Goal: Task Accomplishment & Management: Complete application form

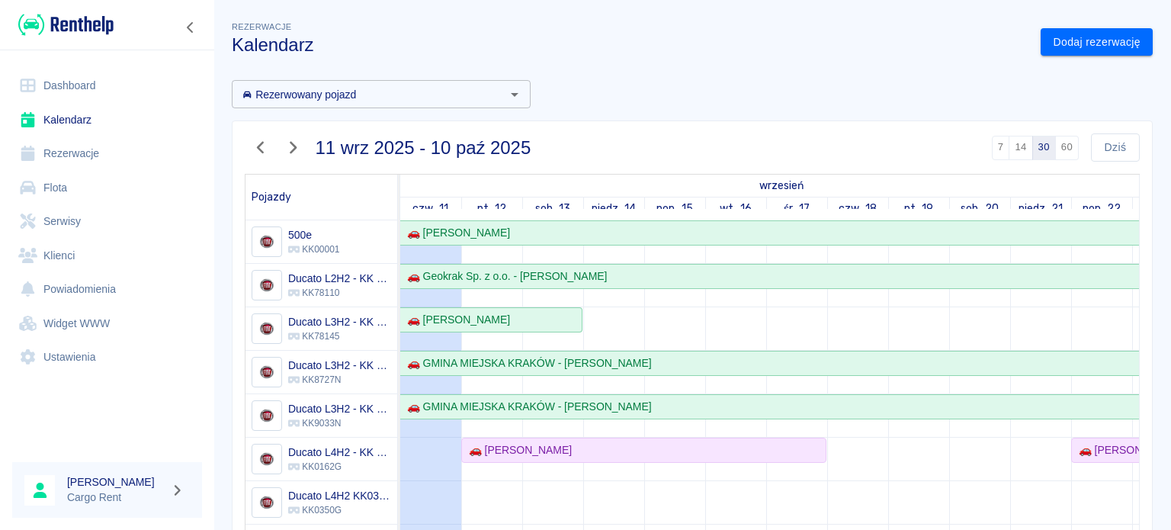
scroll to position [140, 0]
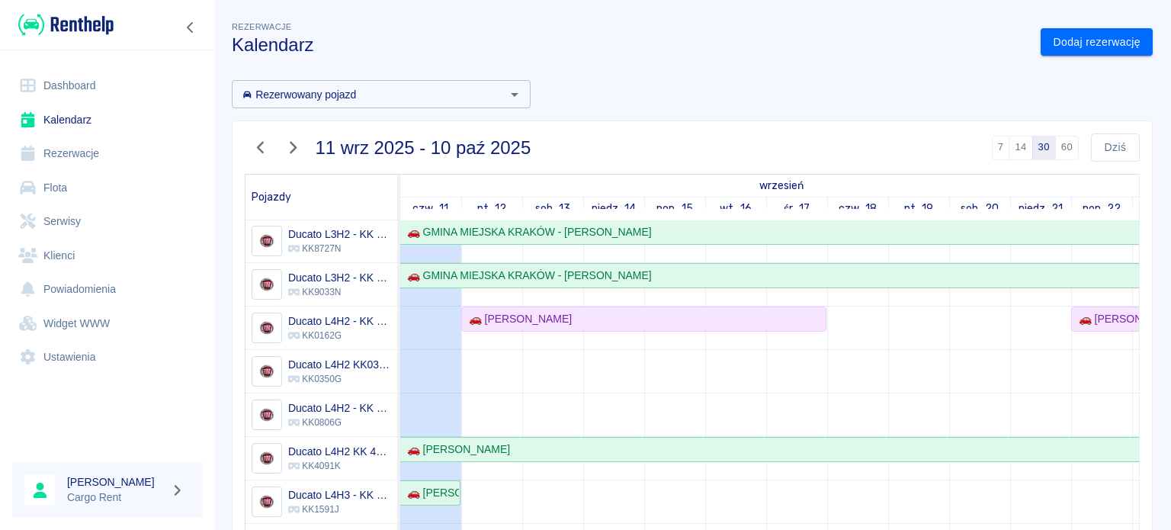
click at [79, 18] on img at bounding box center [65, 24] width 95 height 25
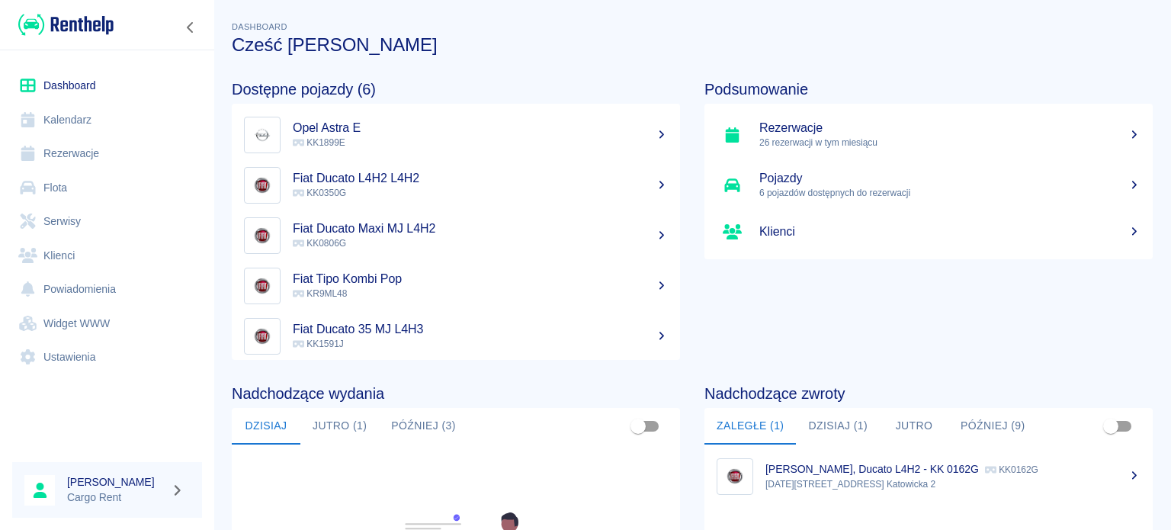
click at [100, 121] on link "Kalendarz" at bounding box center [107, 120] width 190 height 34
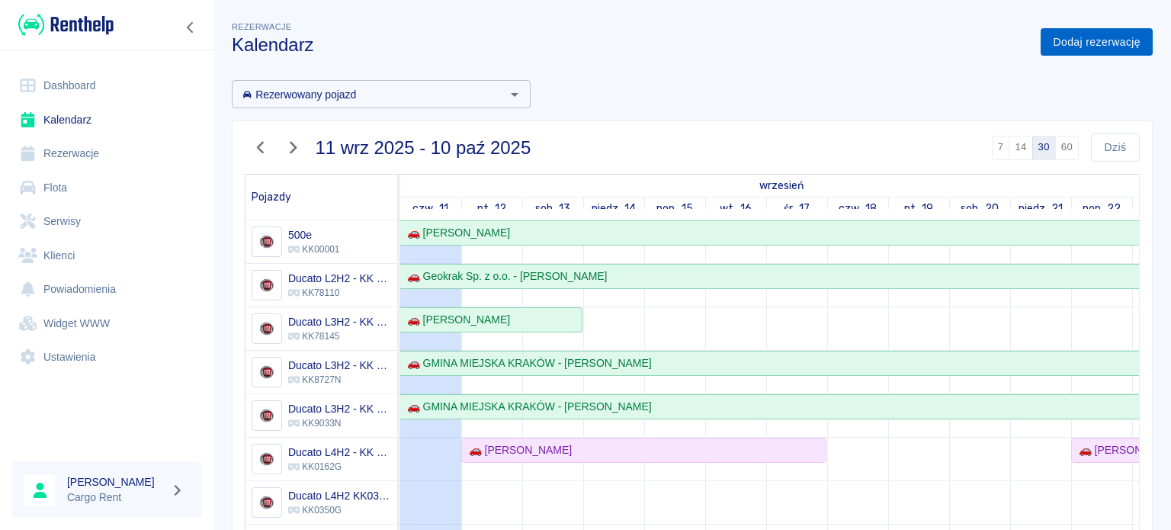
click at [1054, 42] on link "Dodaj rezerwację" at bounding box center [1097, 42] width 112 height 28
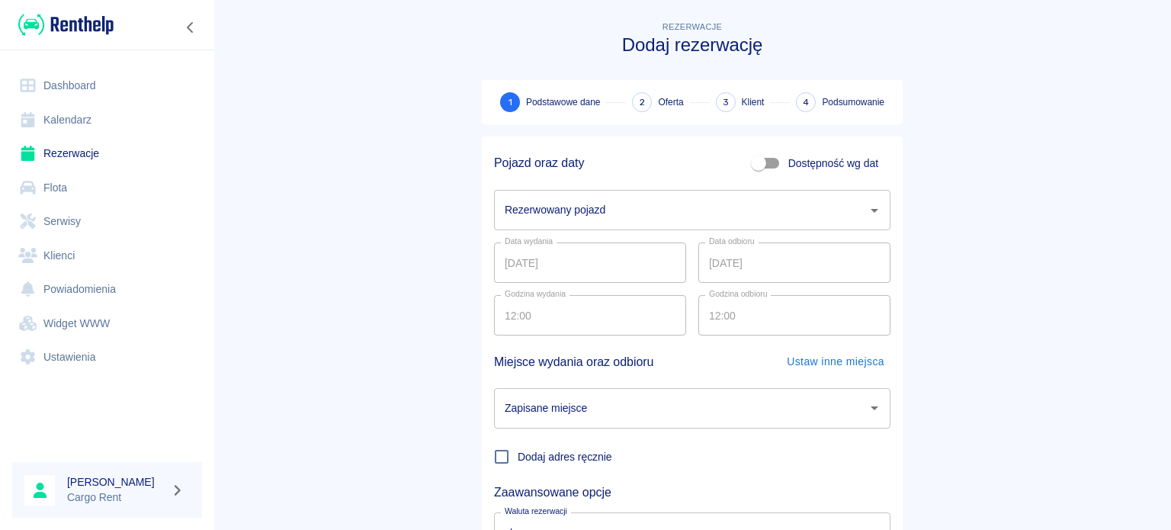
click at [741, 212] on input "Rezerwowany pojazd" at bounding box center [681, 210] width 360 height 27
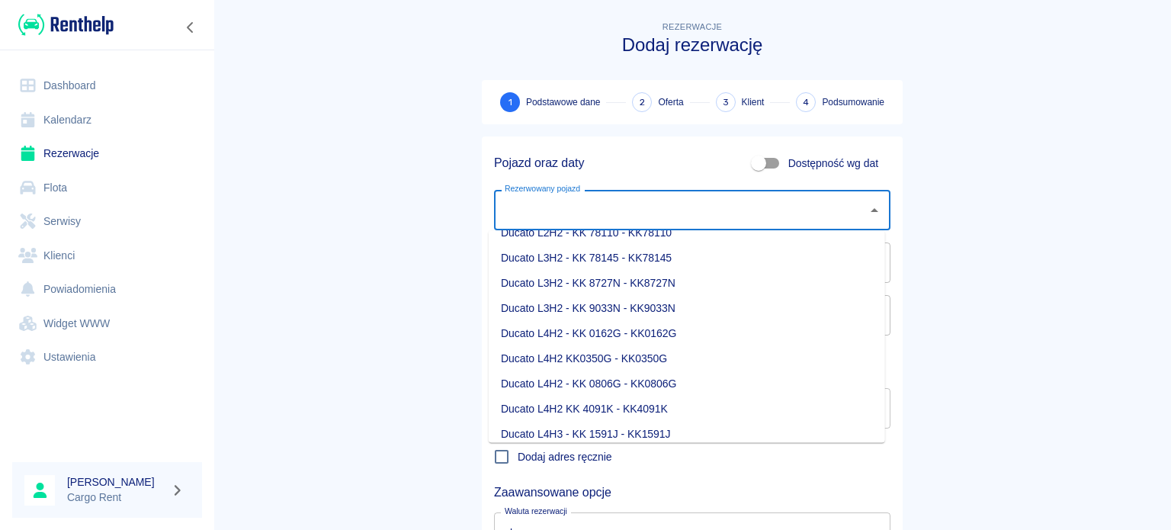
scroll to position [113, 0]
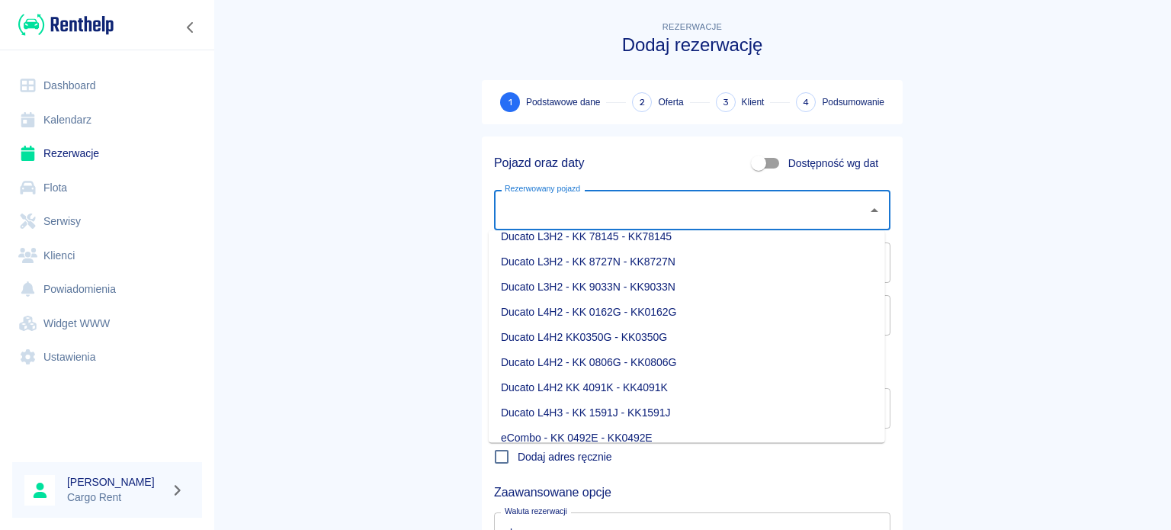
click at [671, 345] on li "Ducato L4H2 KK0350G - KK0350G" at bounding box center [687, 337] width 396 height 25
type input "Ducato L4H2 KK0350G - KK0350G"
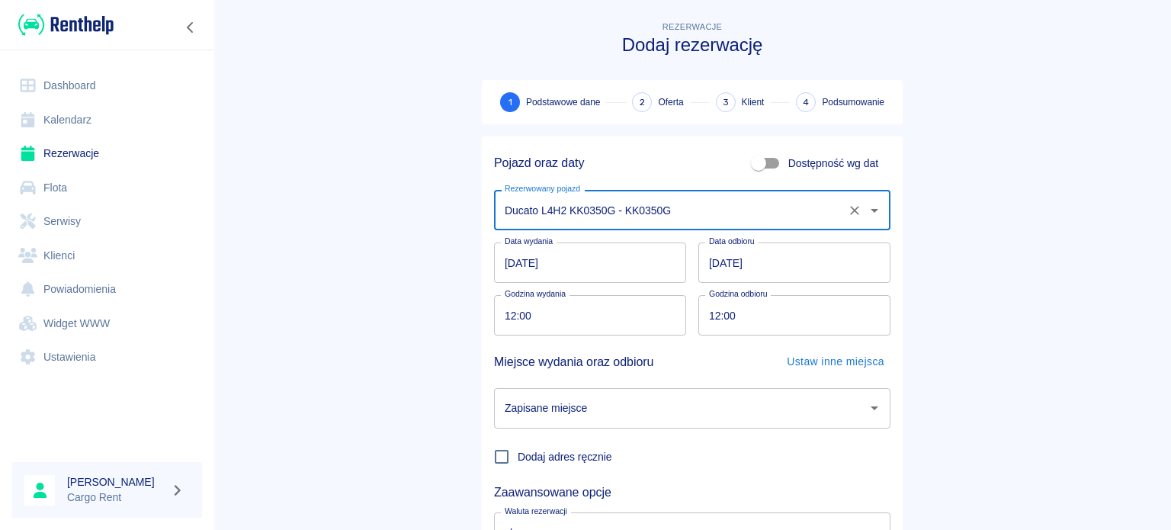
click at [509, 268] on input "[DATE]" at bounding box center [590, 262] width 192 height 40
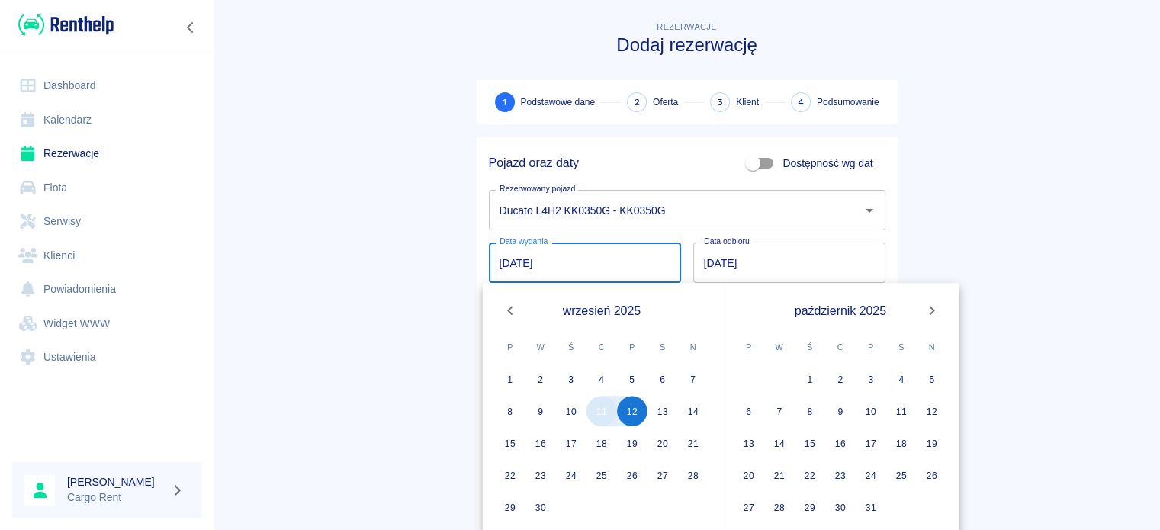
click at [597, 412] on button "11" at bounding box center [601, 411] width 30 height 30
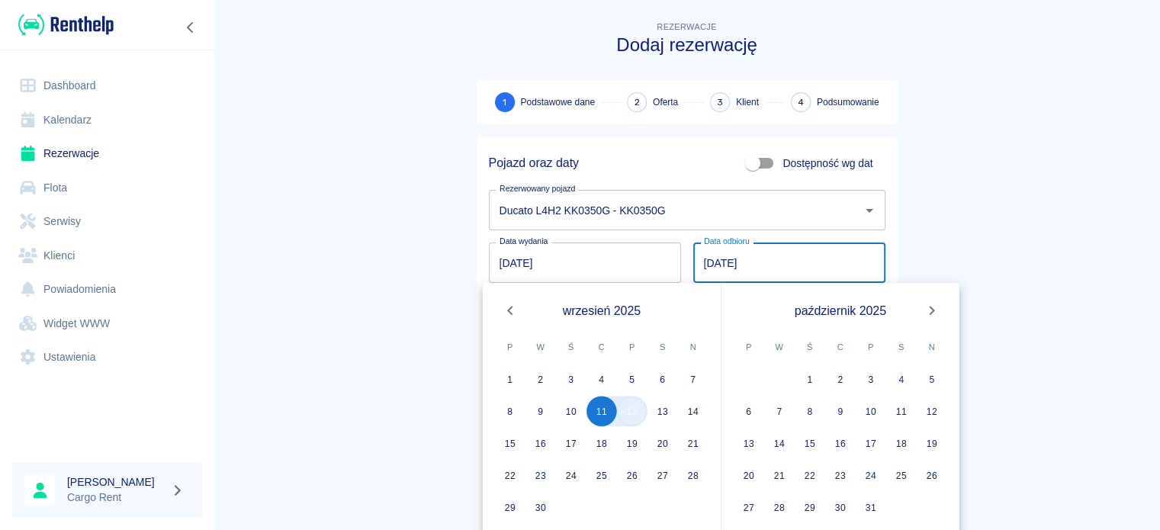
click at [621, 412] on button "12" at bounding box center [632, 411] width 30 height 30
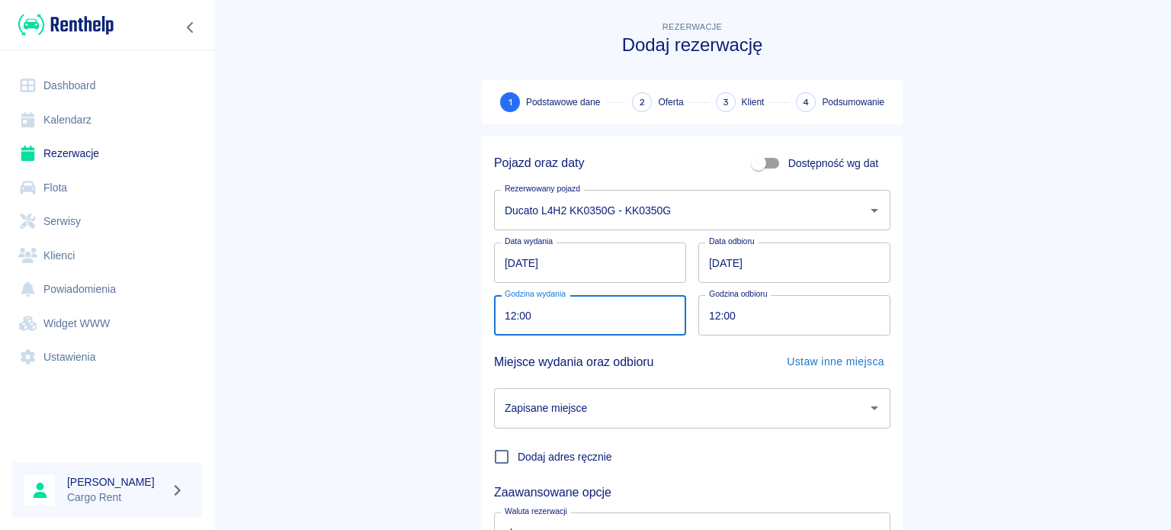
click at [499, 304] on input "12:00" at bounding box center [584, 315] width 181 height 40
type input "13:00"
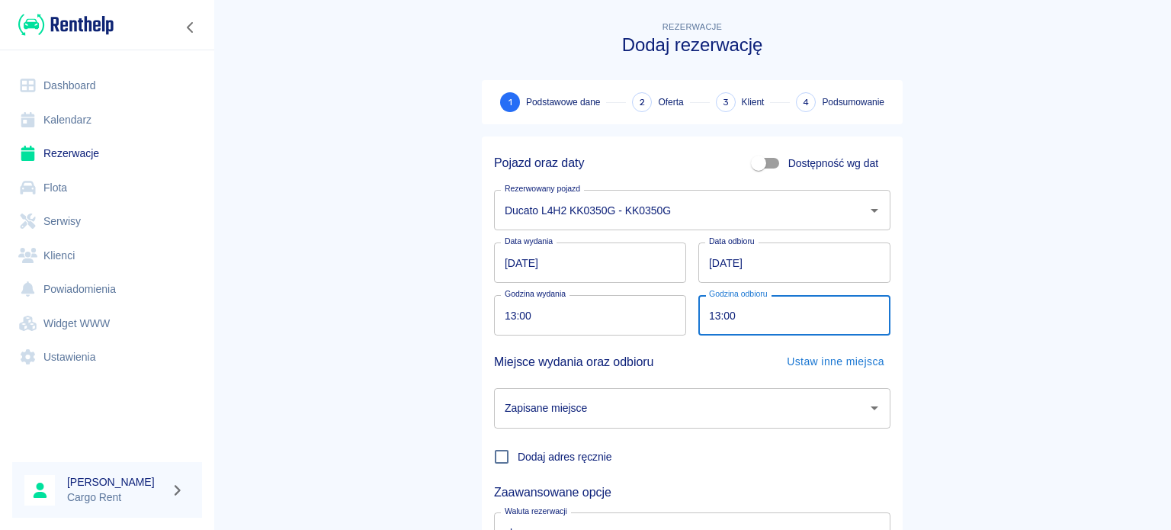
type input "13:00"
click at [1075, 313] on main "Rezerwacje Dodaj rezerwację 1 Podstawowe dane 2 Oferta 3 Klient 4 Podsumowanie …" at bounding box center [692, 317] width 958 height 599
click at [801, 403] on input "Zapisane miejsce" at bounding box center [681, 408] width 360 height 27
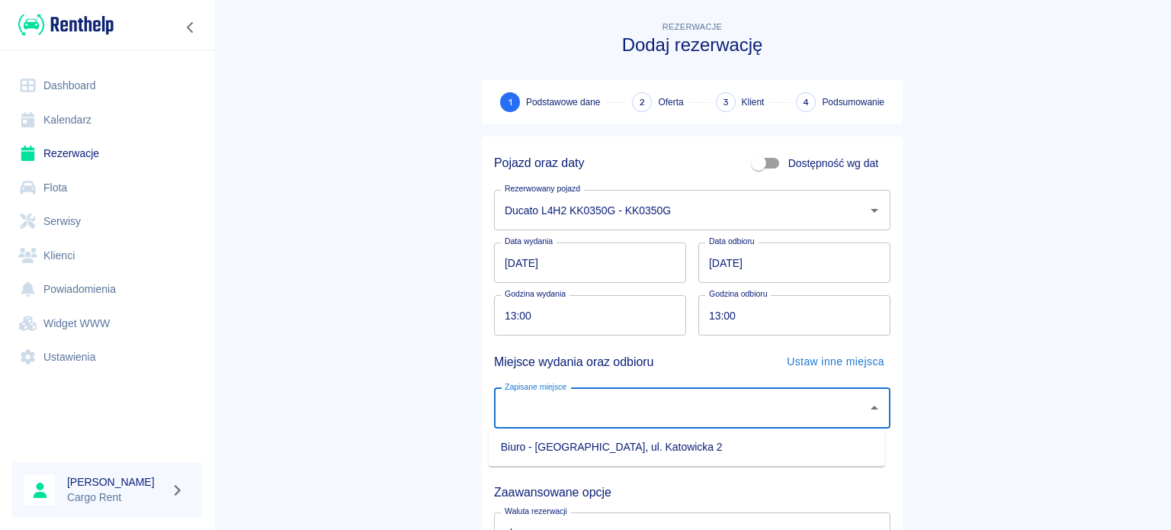
click at [699, 440] on li "Biuro - [GEOGRAPHIC_DATA], ul. Katowicka 2" at bounding box center [687, 447] width 396 height 25
type input "Biuro - [GEOGRAPHIC_DATA], ul. Katowicka 2"
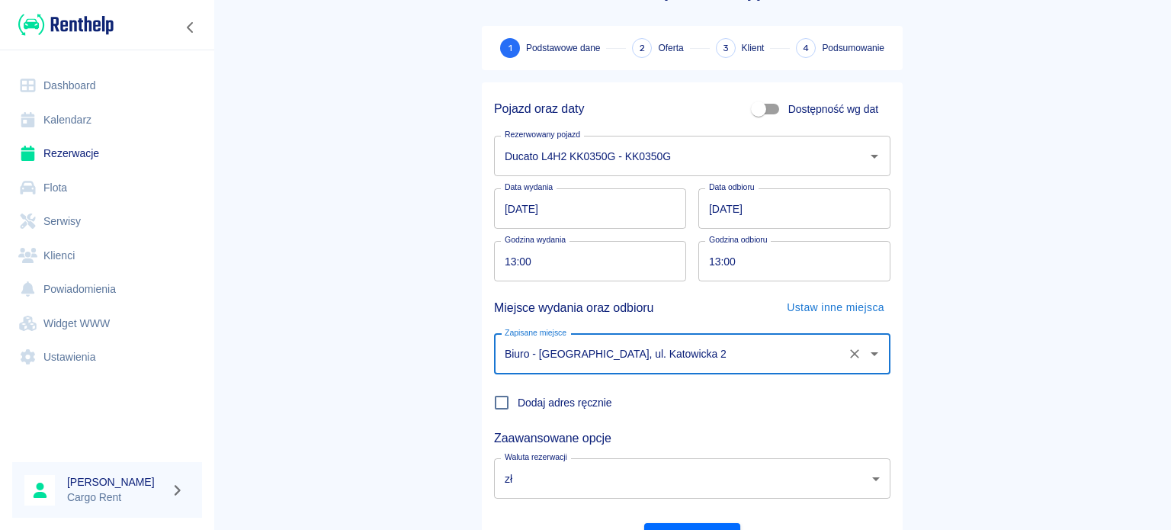
scroll to position [131, 0]
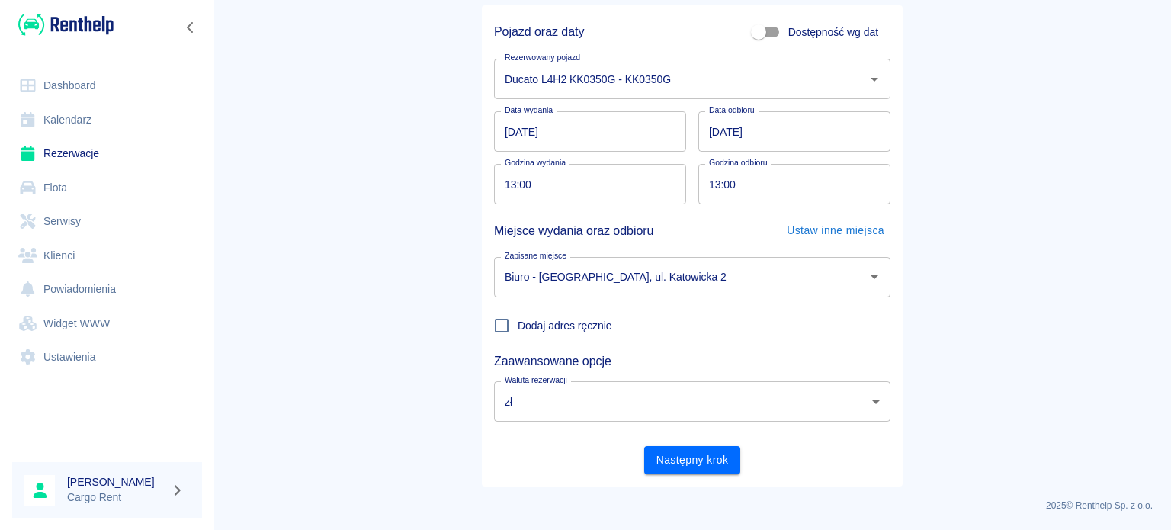
click at [418, 383] on main "Rezerwacje Dodaj rezerwację 1 Podstawowe dane 2 Oferta 3 Klient 4 Podsumowanie …" at bounding box center [692, 186] width 958 height 599
click at [674, 450] on button "Następny krok" at bounding box center [692, 460] width 97 height 28
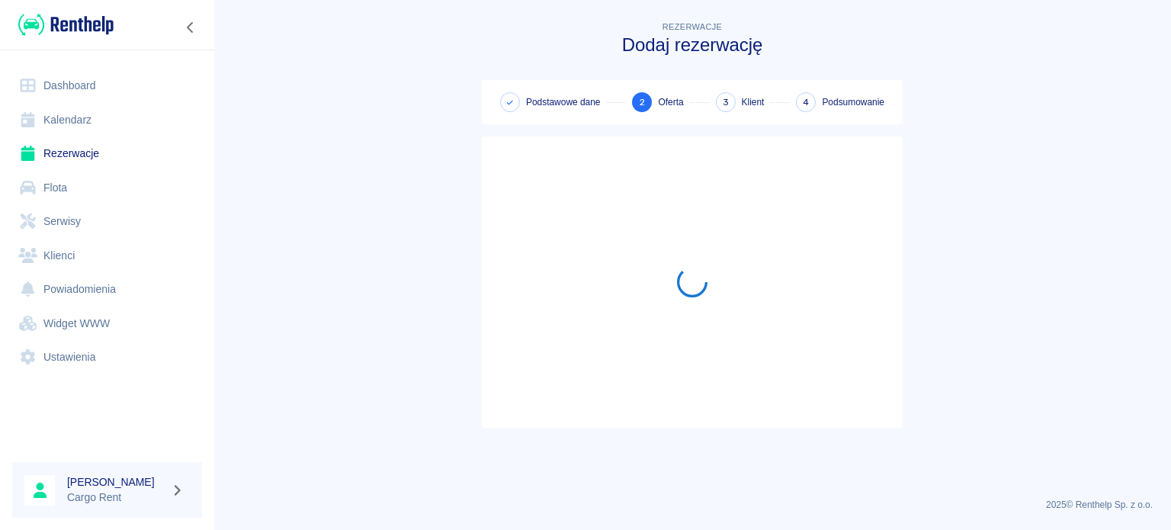
scroll to position [0, 0]
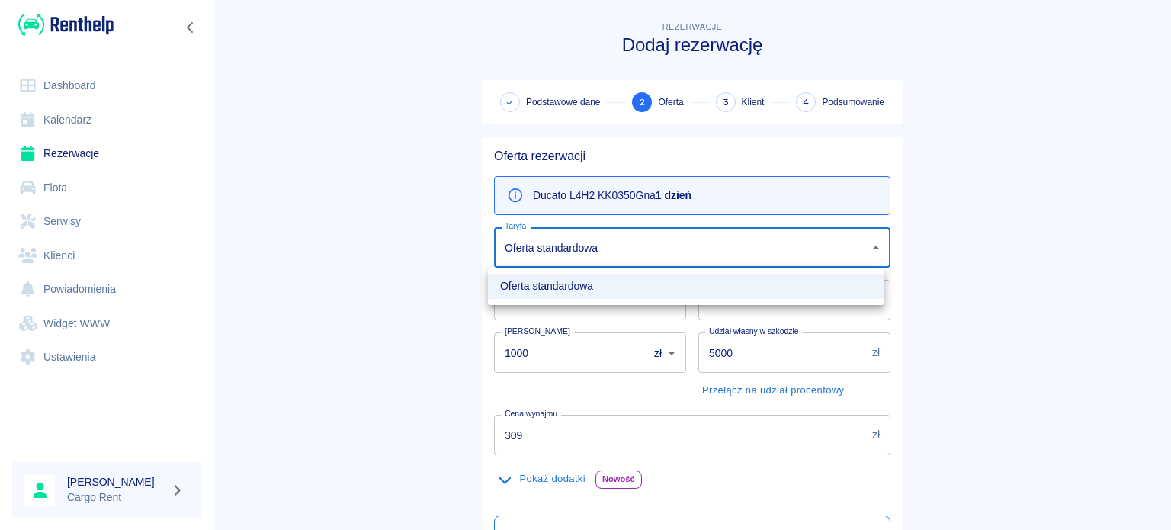
click at [596, 237] on body "Używamy plików Cookies, by zapewnić Ci najlepsze możliwe doświadczenie. Aby dow…" at bounding box center [585, 265] width 1171 height 530
click at [598, 243] on div at bounding box center [585, 265] width 1171 height 530
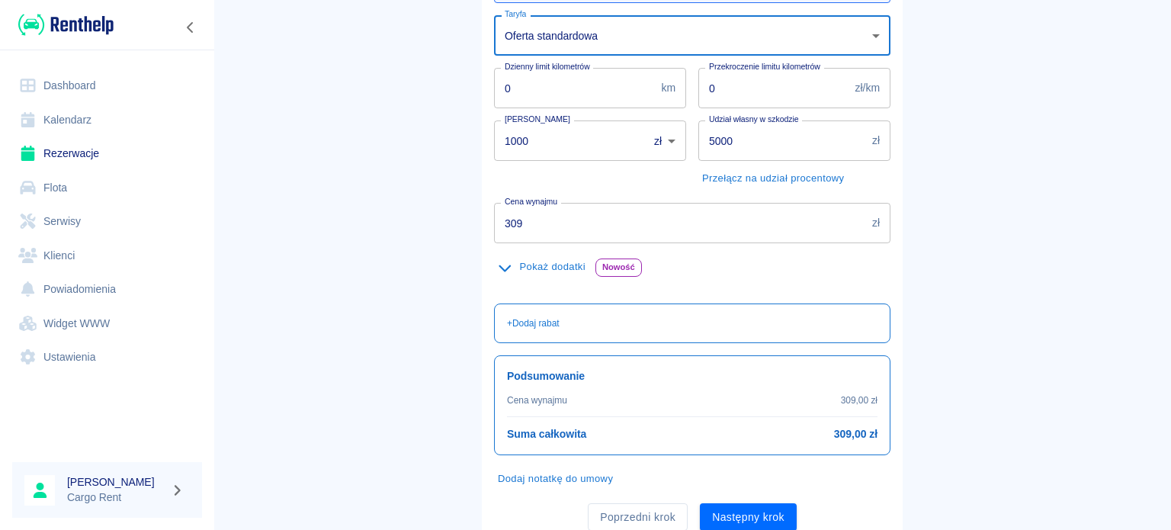
scroll to position [224, 0]
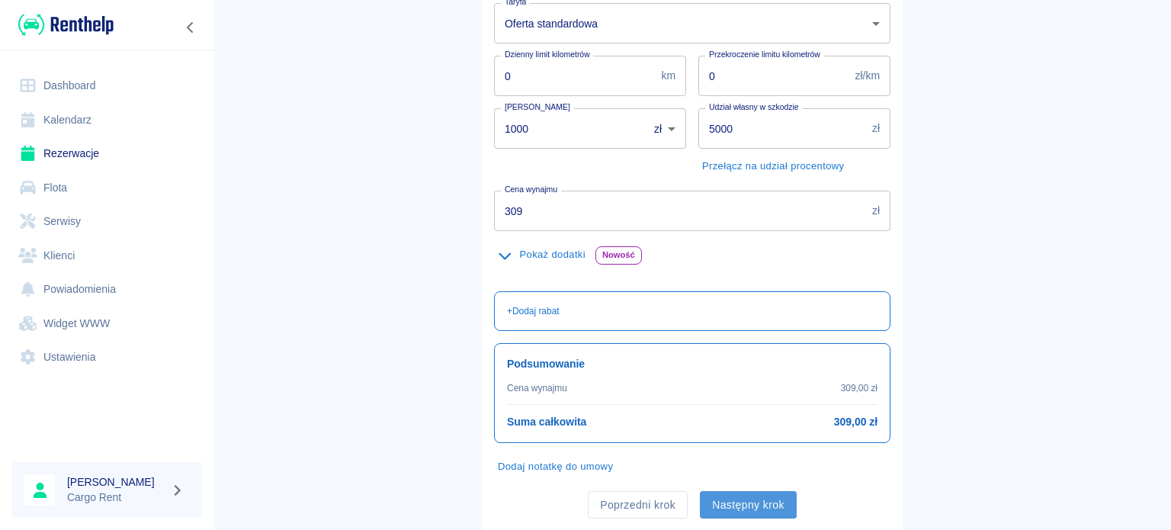
click at [724, 493] on button "Następny krok" at bounding box center [748, 505] width 97 height 28
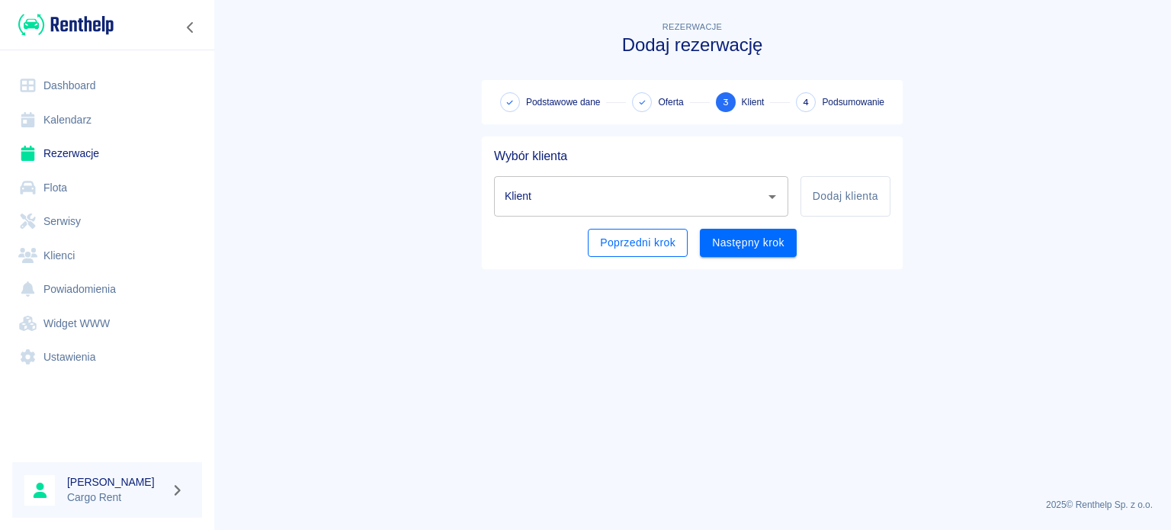
click at [639, 247] on button "Poprzedni krok" at bounding box center [638, 243] width 100 height 28
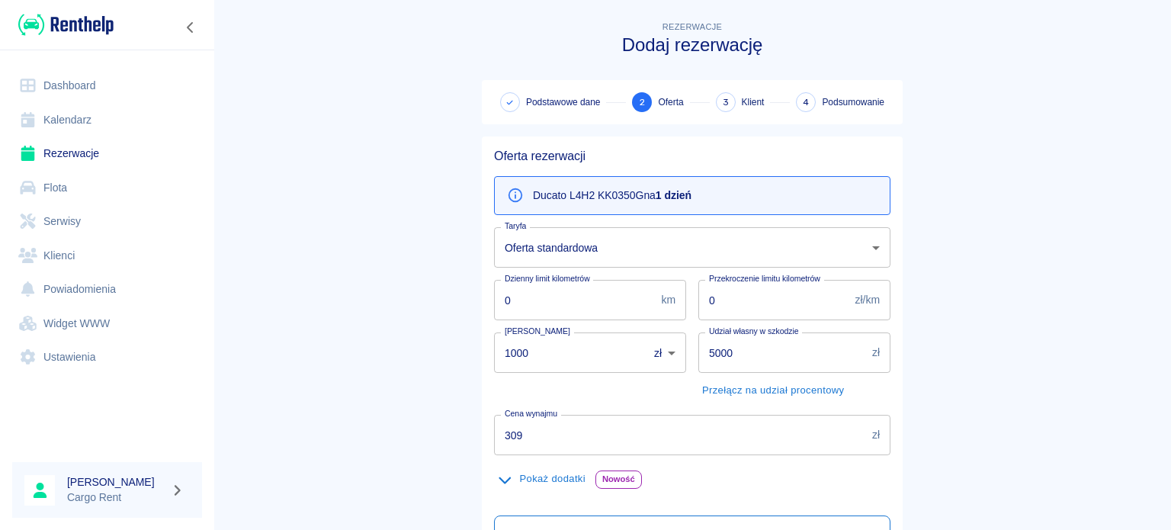
click at [671, 230] on body "Używamy plików Cookies, by zapewnić Ci najlepsze możliwe doświadczenie. Aby dow…" at bounding box center [585, 265] width 1171 height 530
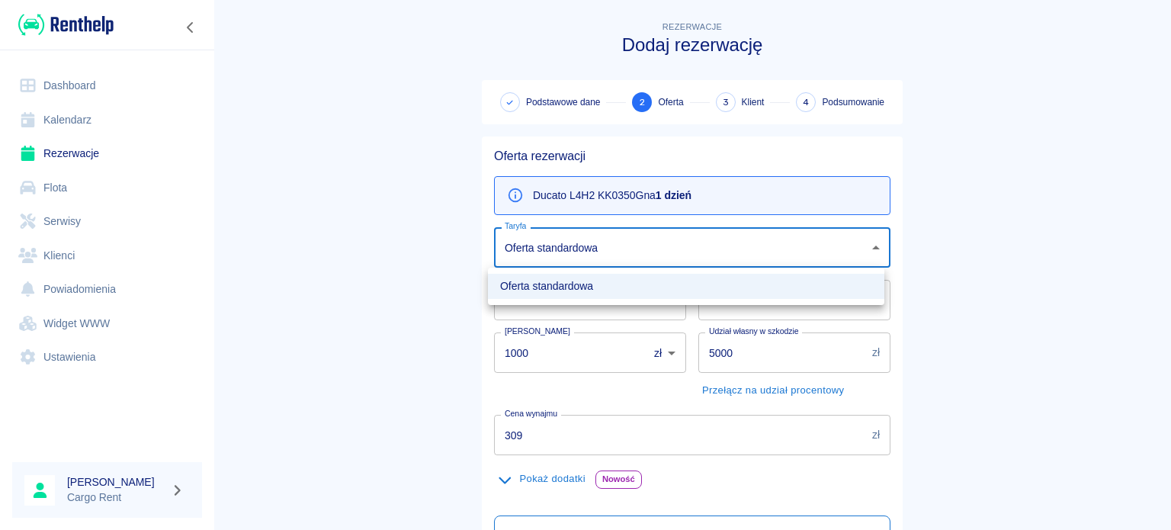
drag, startPoint x: 585, startPoint y: 431, endPoint x: 531, endPoint y: 425, distance: 54.4
click at [532, 430] on div at bounding box center [585, 265] width 1171 height 530
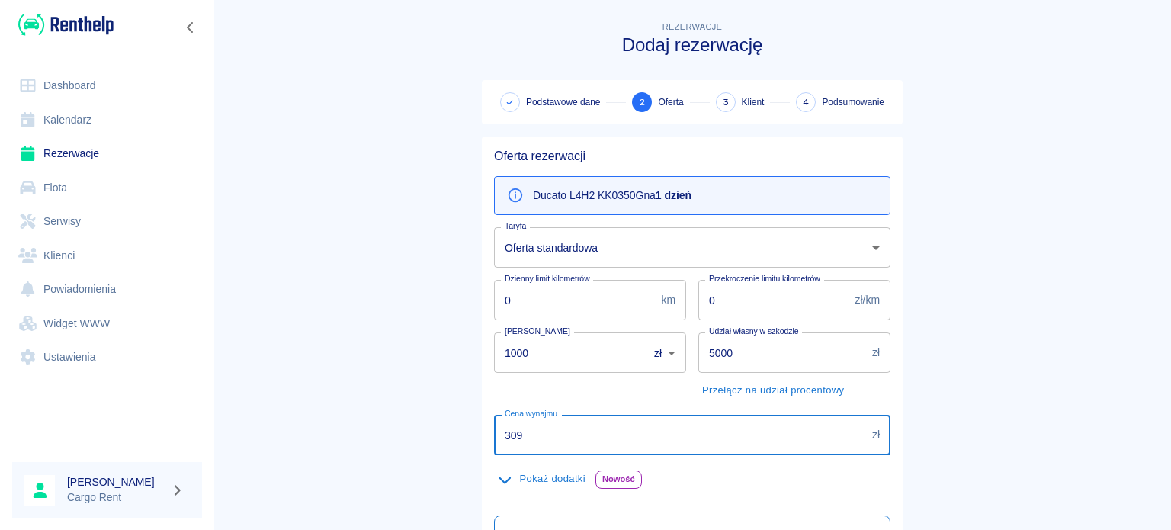
drag, startPoint x: 531, startPoint y: 425, endPoint x: 229, endPoint y: 502, distance: 311.4
click at [229, 502] on main "Rezerwacje Dodaj rezerwację Podstawowe dane 2 Oferta 3 Klient 4 Podsumowanie Of…" at bounding box center [692, 386] width 958 height 737
type input "279"
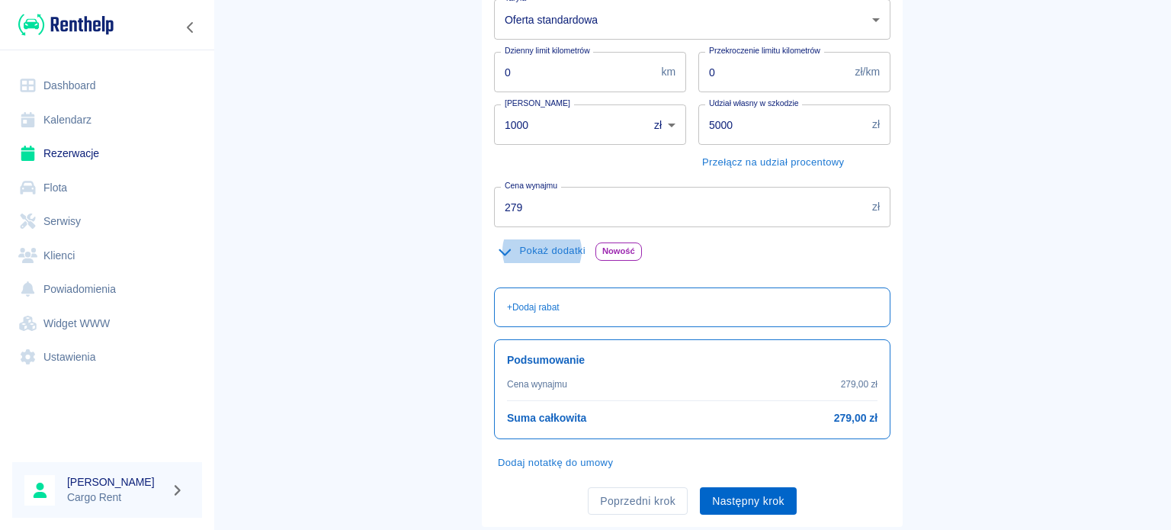
scroll to position [268, 0]
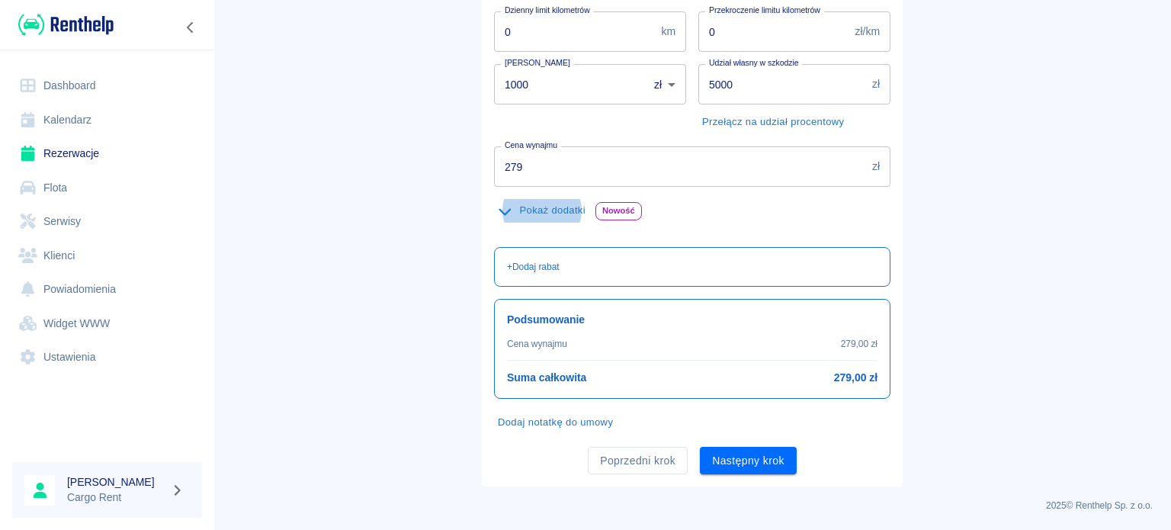
click at [776, 476] on div "Oferta rezerwacji Ducato L4H2 KK0350G na 1 dzień Taryfa Oferta standardowa 2e63…" at bounding box center [692, 177] width 421 height 618
click at [772, 463] on button "Następny krok" at bounding box center [748, 461] width 97 height 28
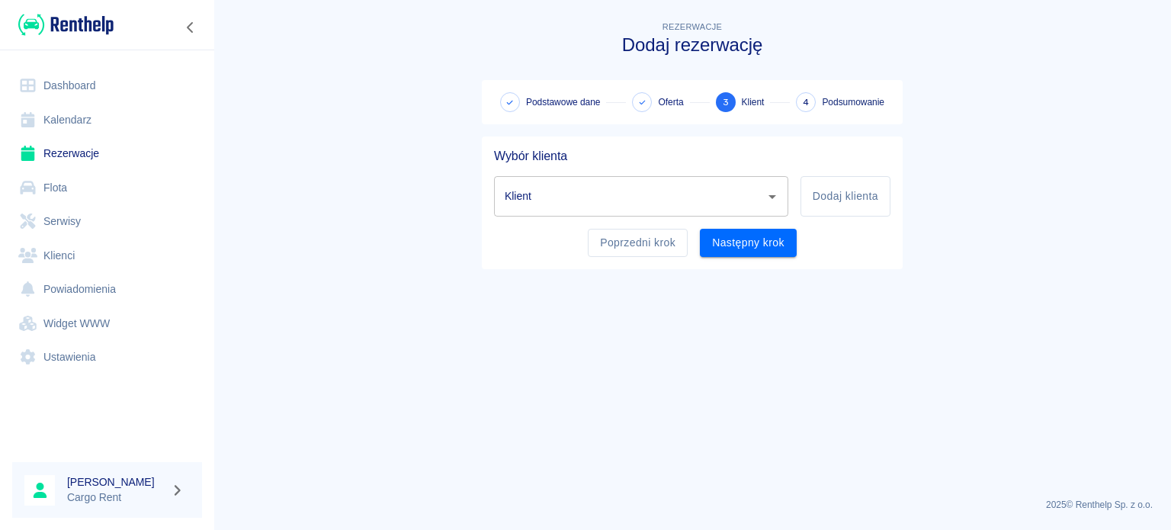
scroll to position [0, 0]
click at [663, 175] on div "Klient Klient Dodaj klienta" at bounding box center [686, 190] width 409 height 53
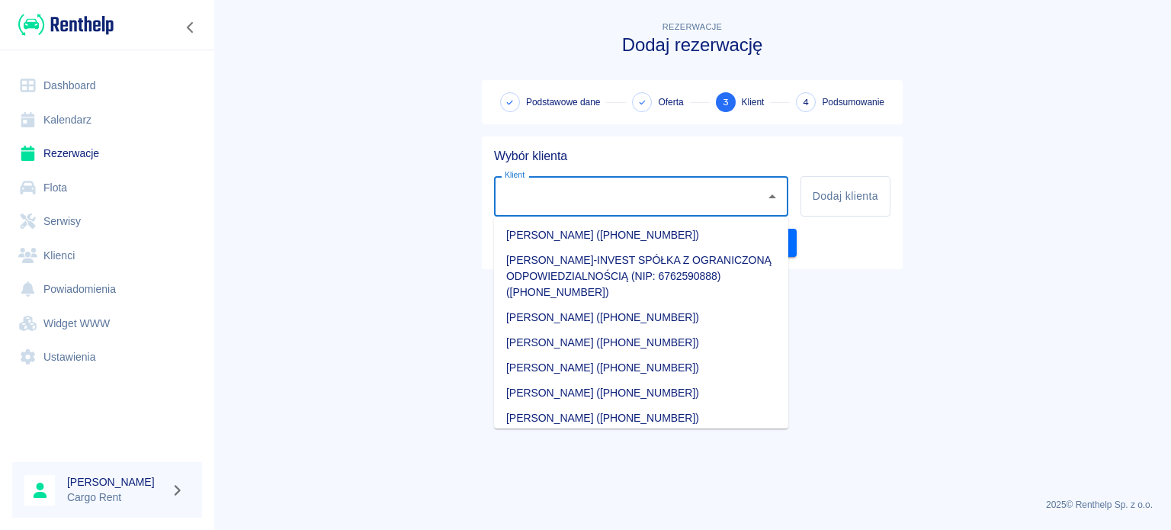
click at [653, 197] on input "Klient" at bounding box center [630, 196] width 258 height 27
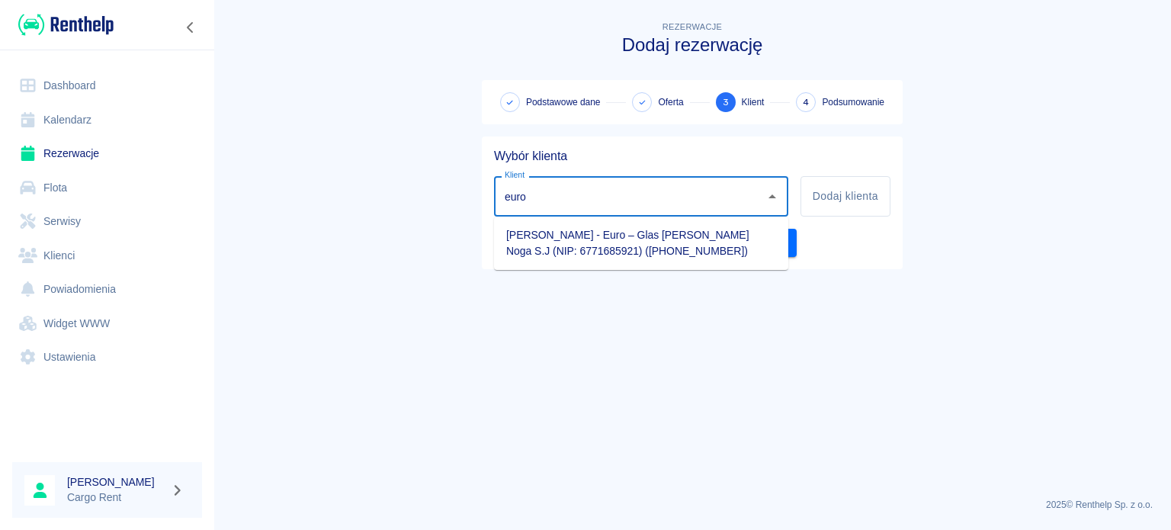
click at [655, 229] on li "[PERSON_NAME] - Euro – Glas [PERSON_NAME] Noga S.J (NIP: 6771685921) ([PHONE_NU…" at bounding box center [641, 243] width 294 height 41
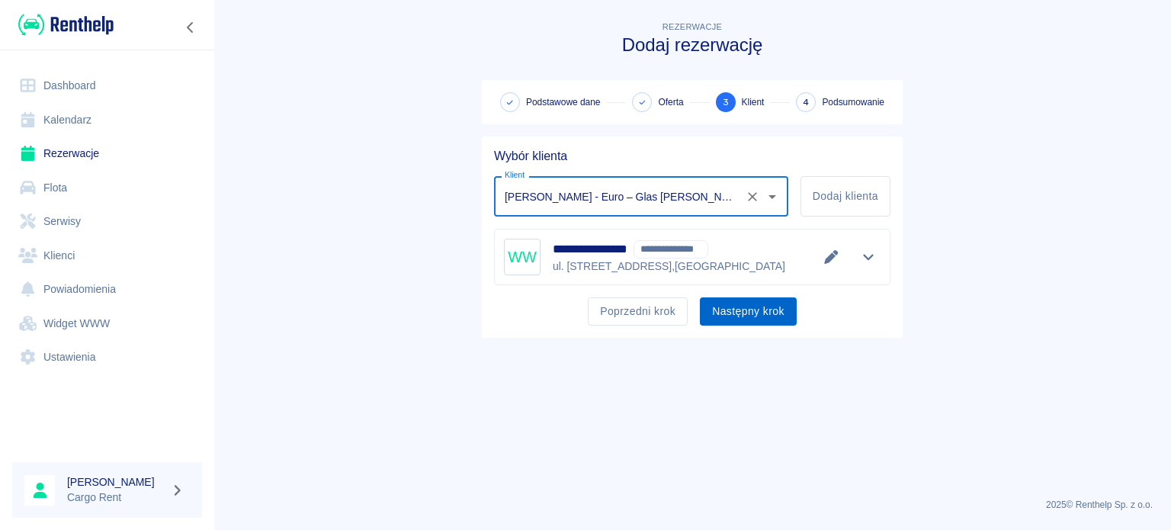
type input "[PERSON_NAME] - Euro – Glas [PERSON_NAME] Noga S.J (NIP: 6771685921) ([PHONE_NU…"
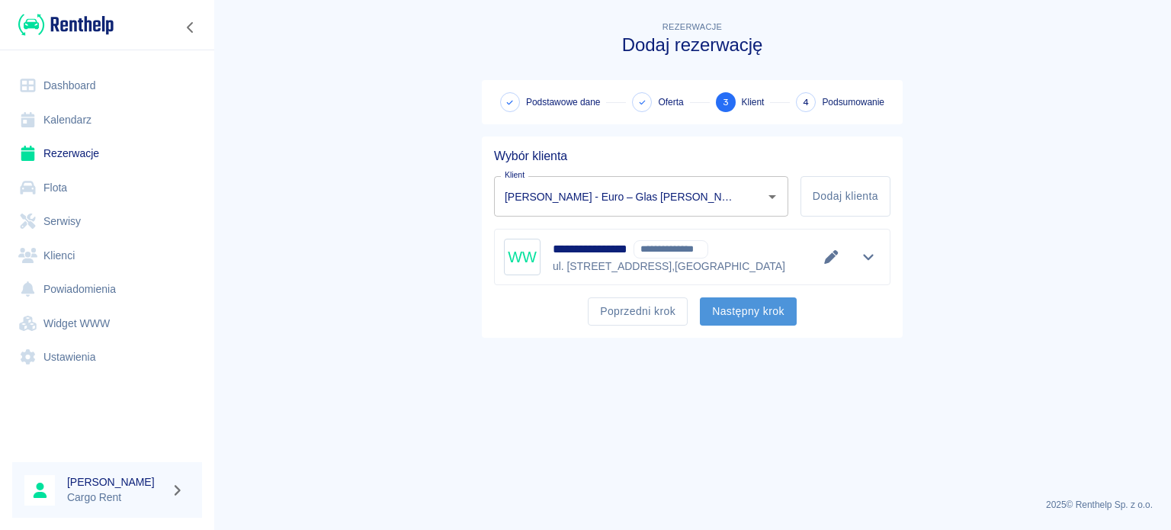
click at [747, 309] on button "Następny krok" at bounding box center [748, 311] width 97 height 28
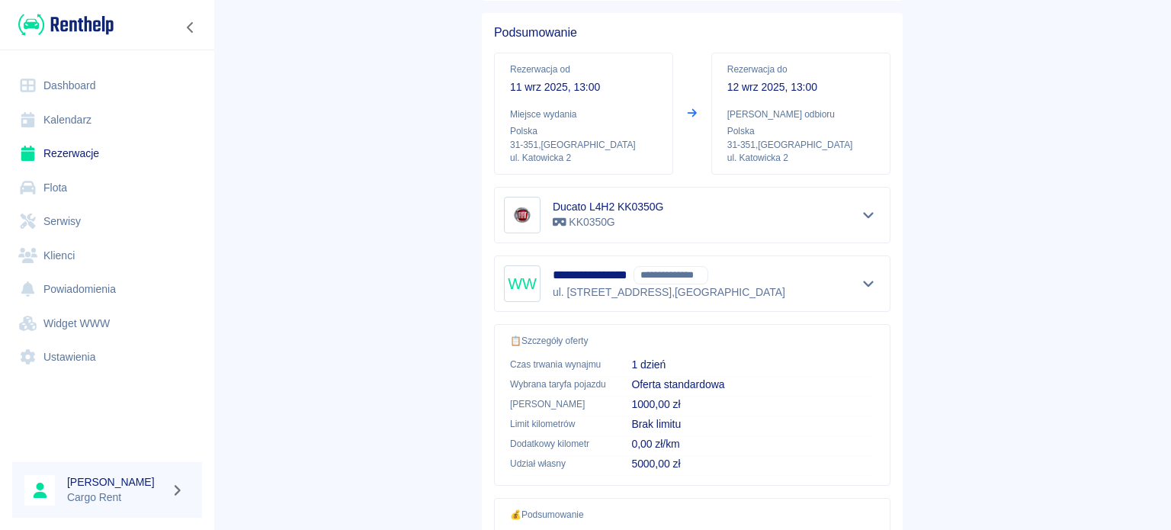
scroll to position [290, 0]
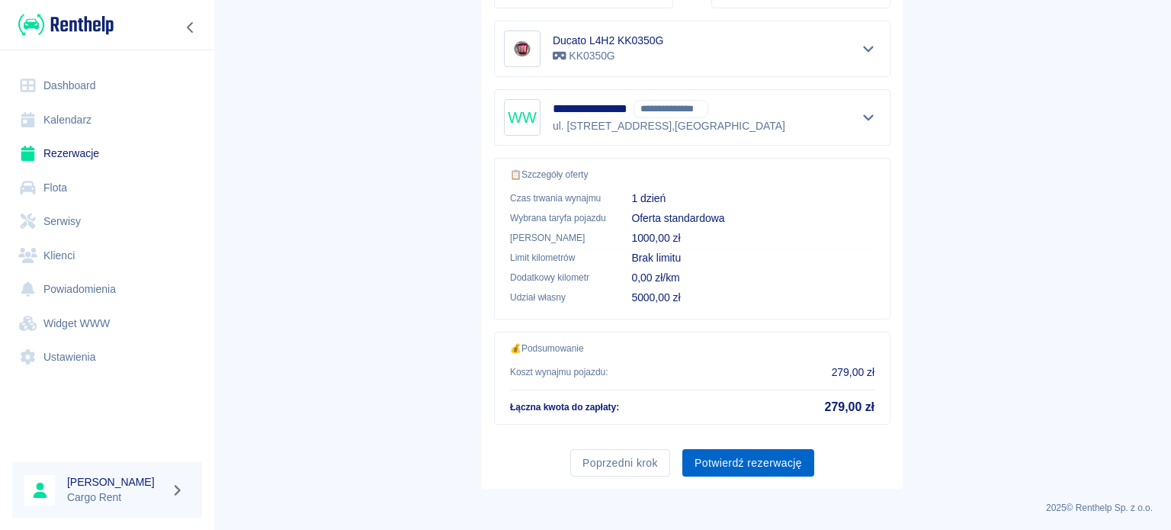
click at [729, 454] on button "Potwierdź rezerwację" at bounding box center [748, 463] width 132 height 28
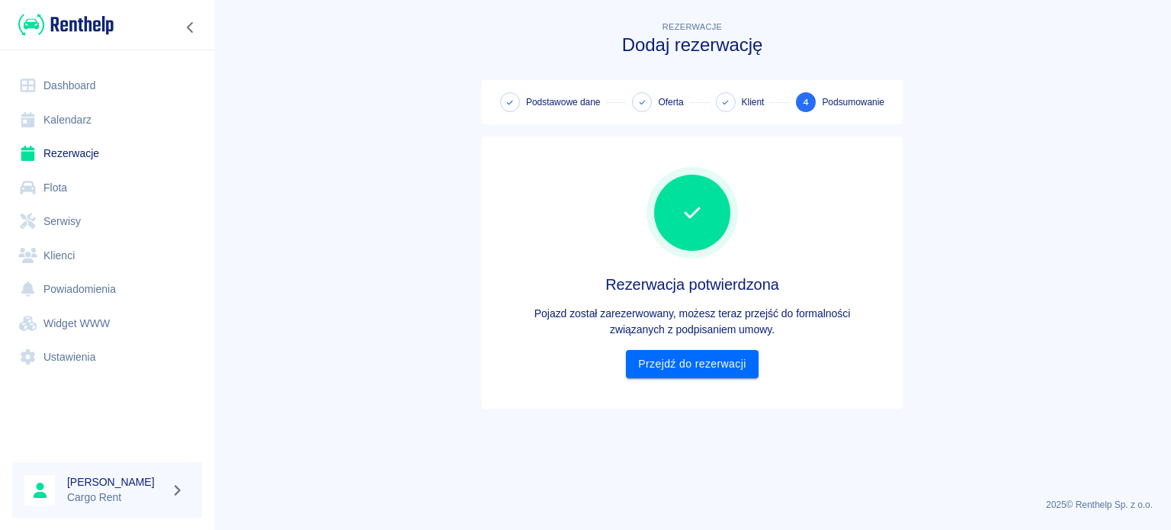
scroll to position [0, 0]
click at [104, 127] on link "Kalendarz" at bounding box center [107, 120] width 190 height 34
